Goal: Navigation & Orientation: Find specific page/section

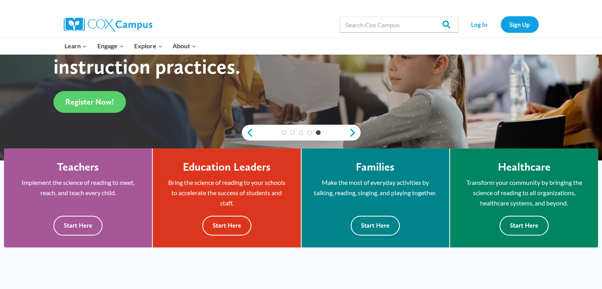
scroll to position [138, 0]
click at [216, 230] on button "Start Here" at bounding box center [226, 225] width 49 height 19
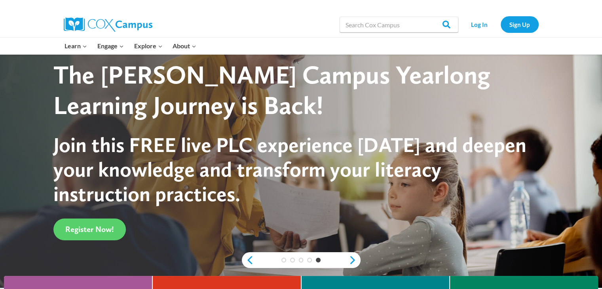
scroll to position [0, 0]
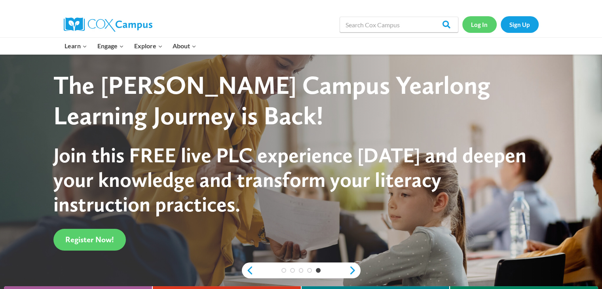
click at [475, 18] on link "Log In" at bounding box center [479, 24] width 34 height 16
click at [524, 26] on link "Sign Up" at bounding box center [519, 24] width 38 height 16
